Goal: Information Seeking & Learning: Find contact information

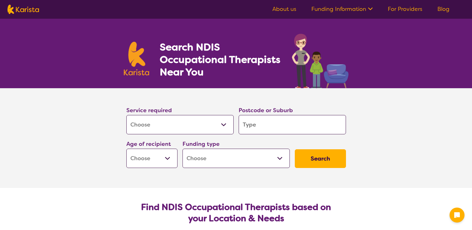
select select "[MEDICAL_DATA]"
click at [281, 126] on input "search" at bounding box center [291, 124] width 107 height 19
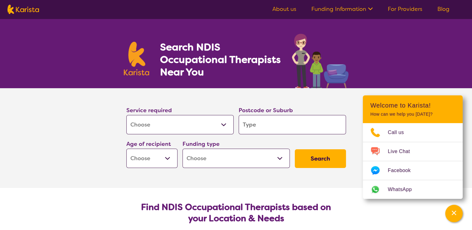
type input "6"
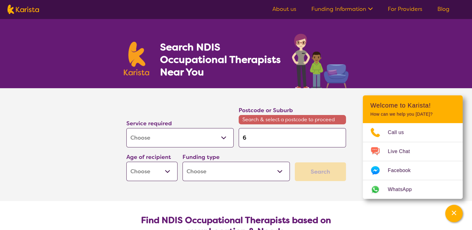
type input "60"
type input "603"
type input "6031"
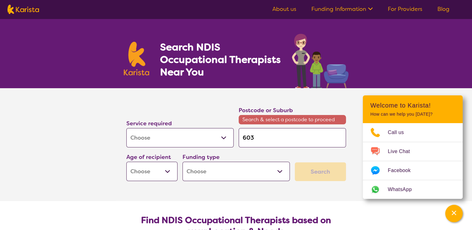
type input "6031"
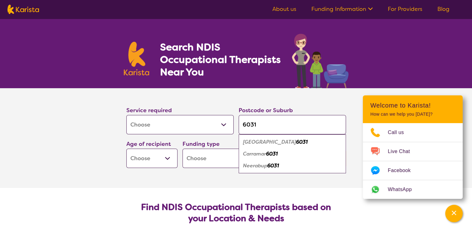
type input "6031"
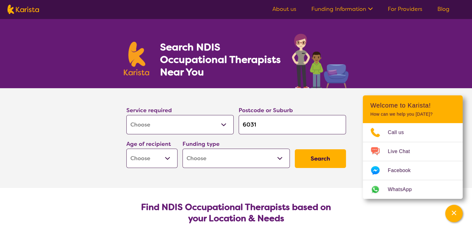
click at [163, 194] on section "Find NDIS Occupational Therapists based on your Location & Needs Karista provid…" at bounding box center [235, 231] width 239 height 87
click at [167, 159] on select "Early Childhood - 0 to 9 Child - 10 to 11 Adolescent - 12 to 17 Adult - 18 to 6…" at bounding box center [151, 158] width 51 height 19
select select "EC"
click at [126, 149] on select "Early Childhood - 0 to 9 Child - 10 to 11 Adolescent - 12 to 17 Adult - 18 to 6…" at bounding box center [151, 158] width 51 height 19
select select "EC"
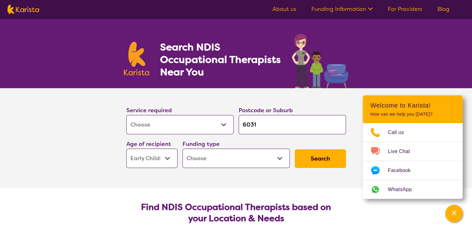
click at [278, 157] on select "Home Care Package (HCP) National Disability Insurance Scheme (NDIS) I don't know" at bounding box center [235, 158] width 107 height 19
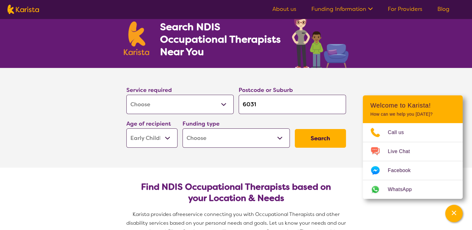
scroll to position [31, 0]
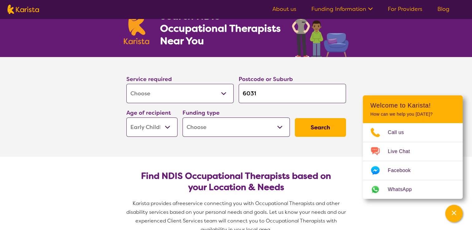
click at [281, 128] on select "Home Care Package (HCP) National Disability Insurance Scheme (NDIS) I don't know" at bounding box center [235, 126] width 107 height 19
select select "NDIS"
click at [182, 117] on select "Home Care Package (HCP) National Disability Insurance Scheme (NDIS) I don't know" at bounding box center [235, 126] width 107 height 19
select select "NDIS"
click at [318, 125] on button "Search" at bounding box center [319, 127] width 51 height 19
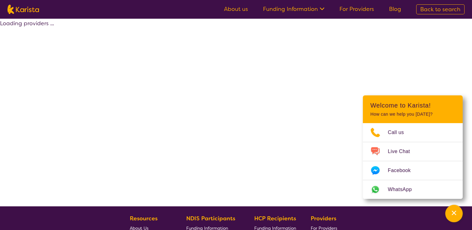
select select "by_score"
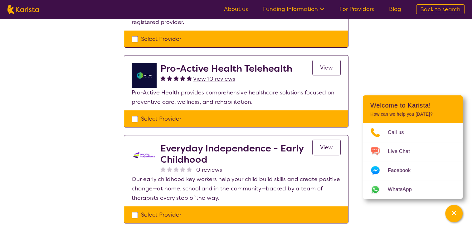
scroll to position [218, 0]
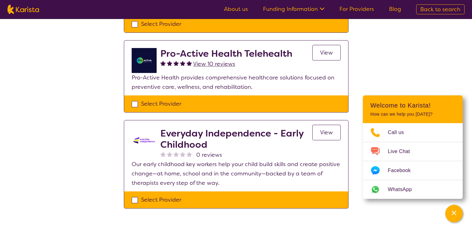
click at [327, 129] on span "View" at bounding box center [326, 132] width 13 height 7
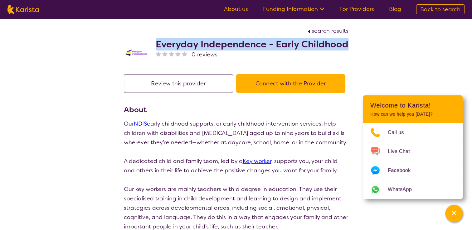
drag, startPoint x: 156, startPoint y: 42, endPoint x: 347, endPoint y: 41, distance: 191.0
click at [347, 41] on h2 "Everyday Independence - Early Childhood" at bounding box center [252, 44] width 193 height 11
copy h2 "Everyday Independence - Early Childhood"
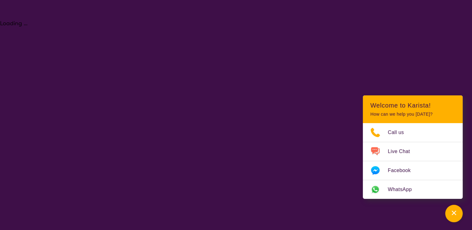
select select "[MEDICAL_DATA]"
select select "EC"
select select "NDIS"
select select "[MEDICAL_DATA]"
select select "EC"
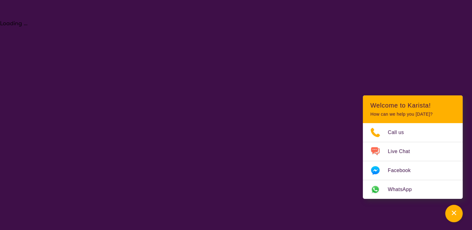
select select "NDIS"
